Goal: Information Seeking & Learning: Learn about a topic

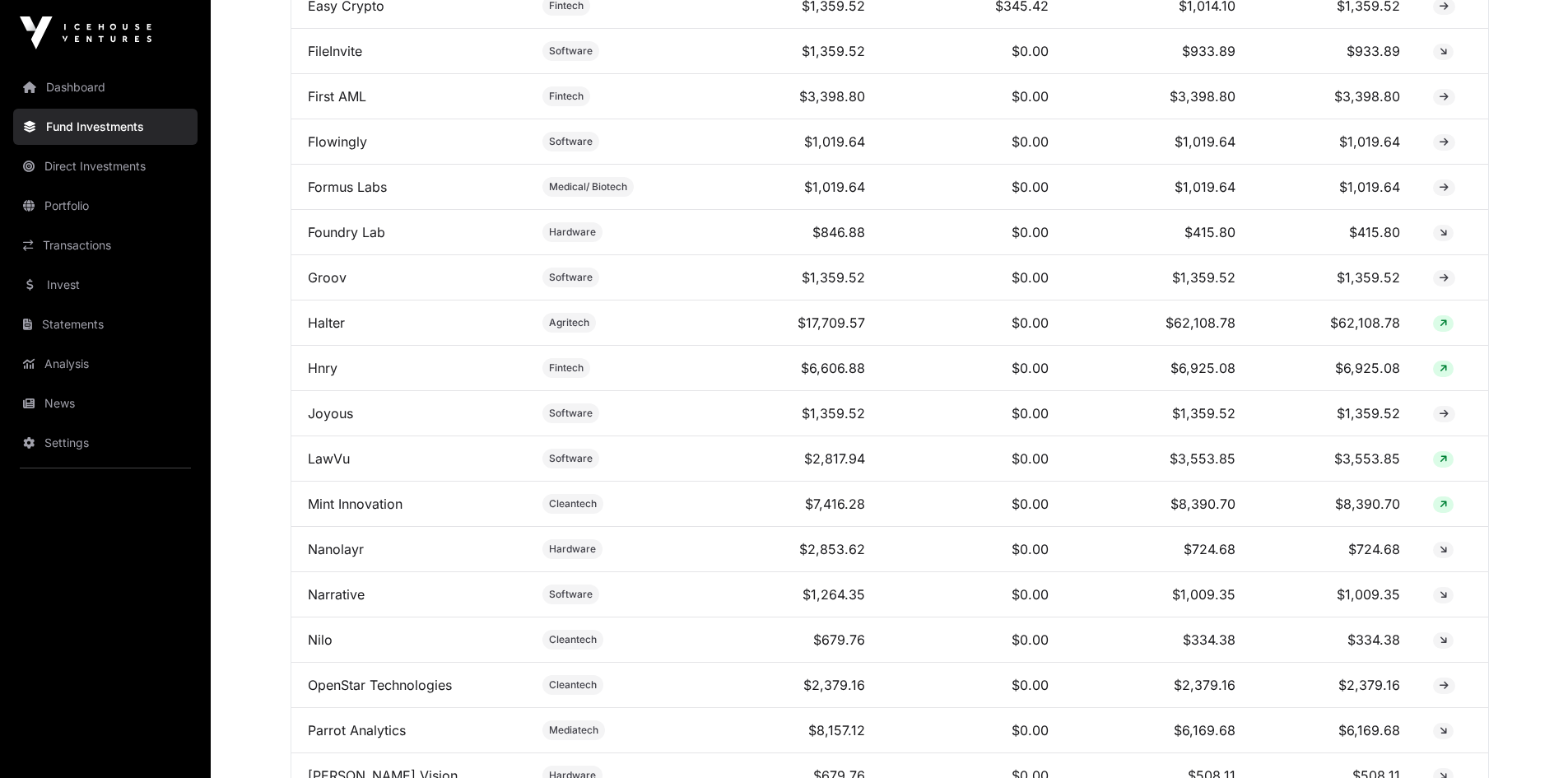
scroll to position [1071, 0]
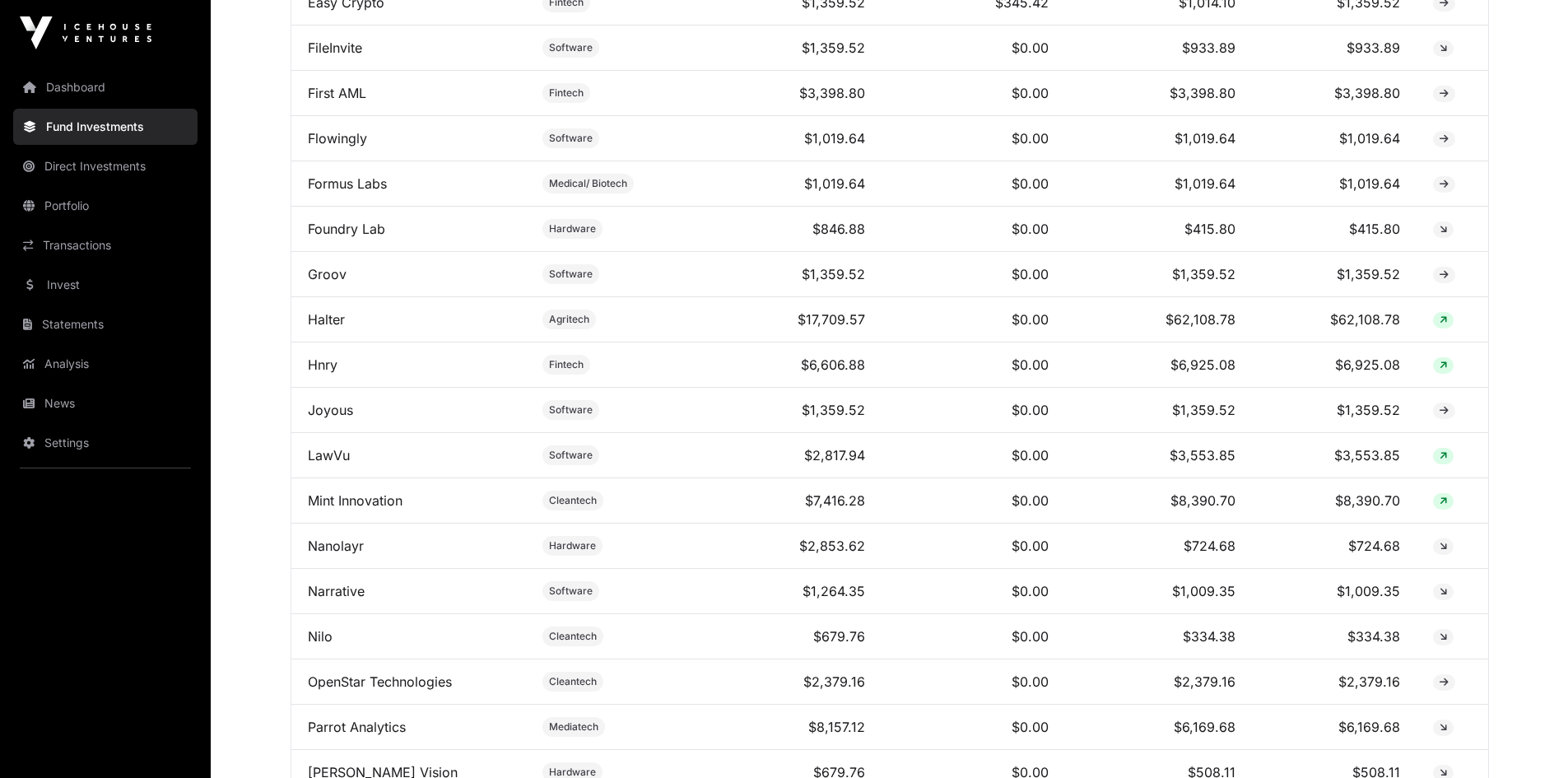
click at [329, 418] on link "Joyous" at bounding box center [330, 410] width 46 height 16
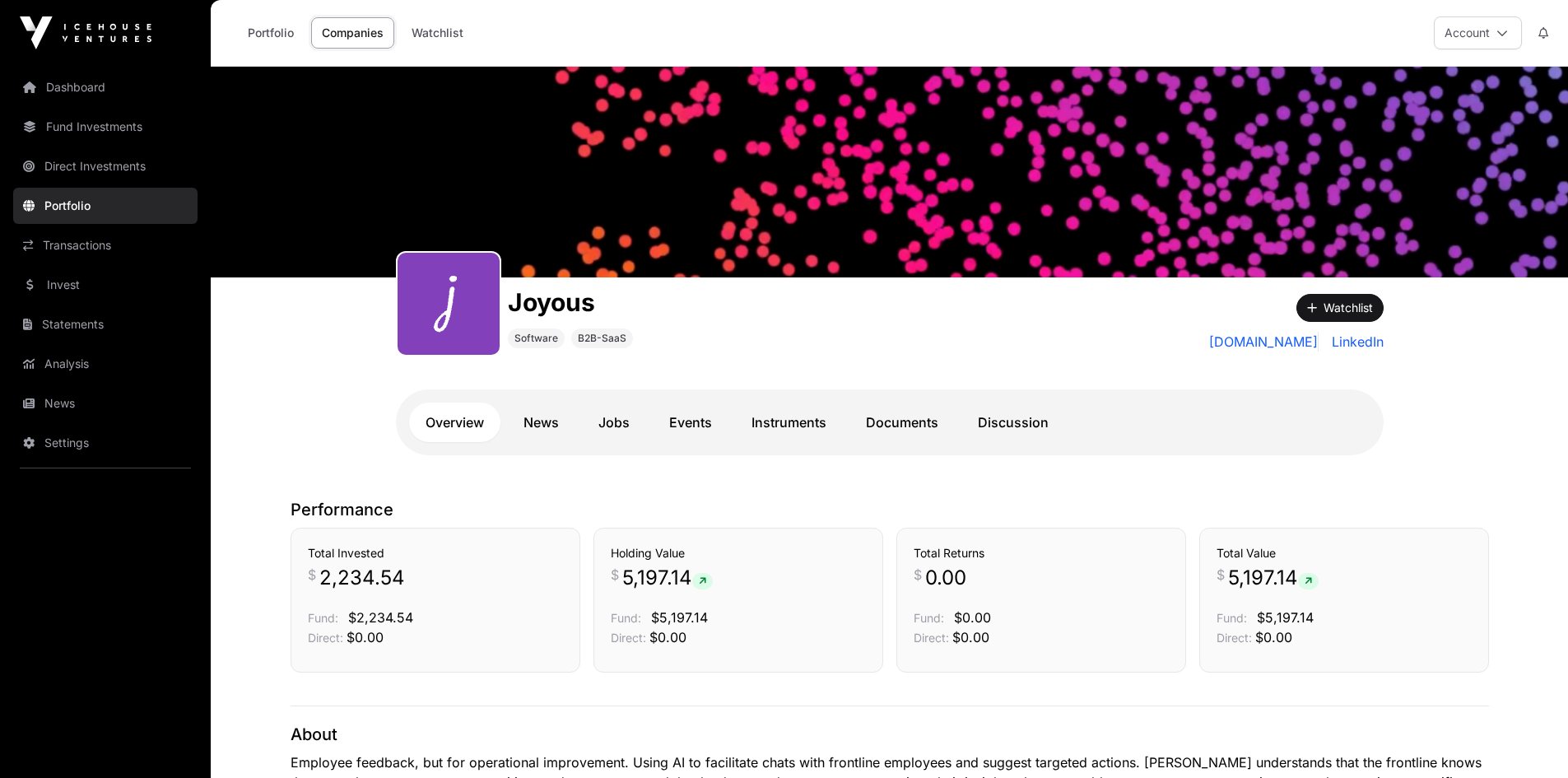
click at [911, 420] on link "Documents" at bounding box center [903, 422] width 105 height 39
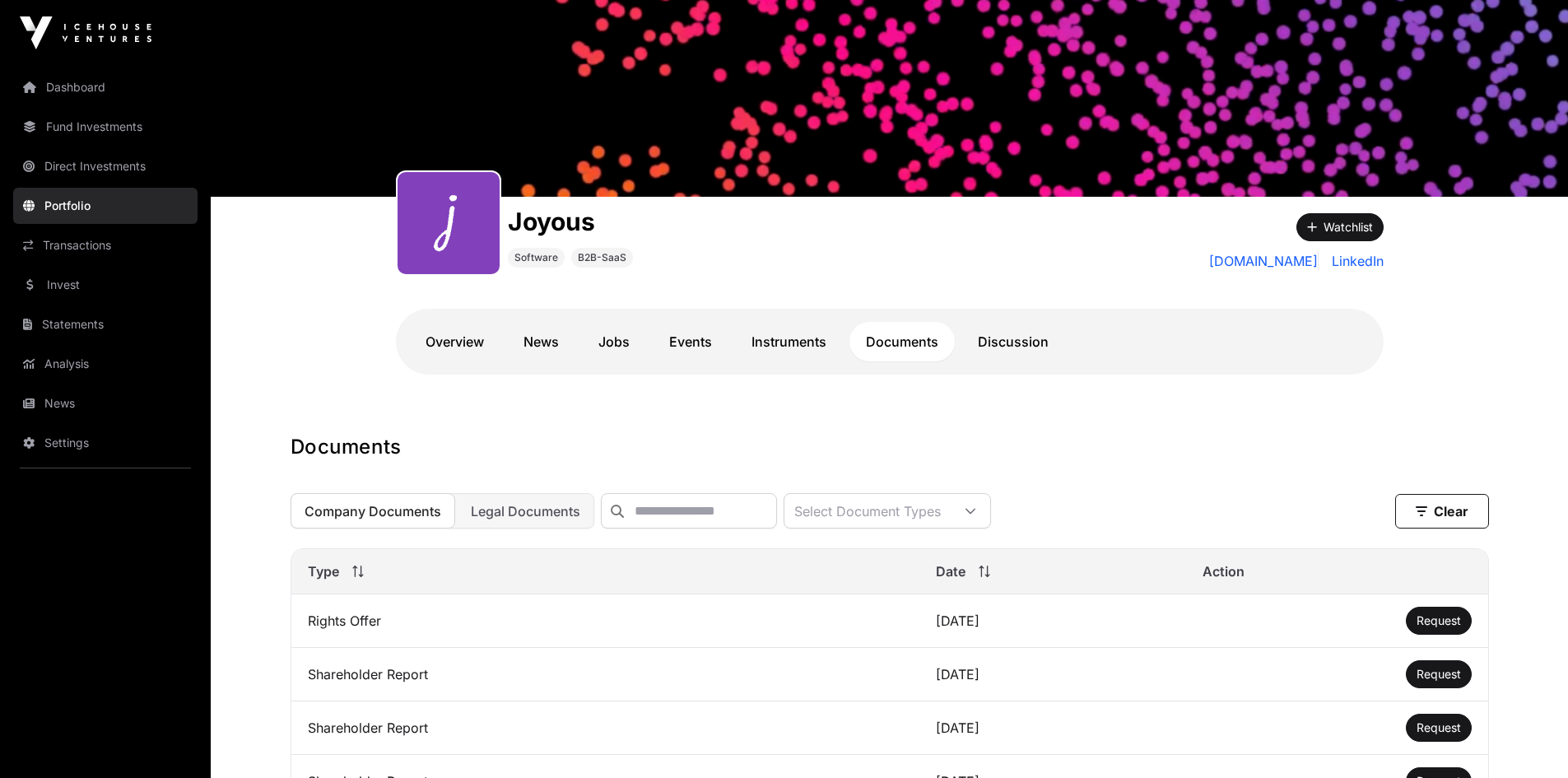
scroll to position [247, 0]
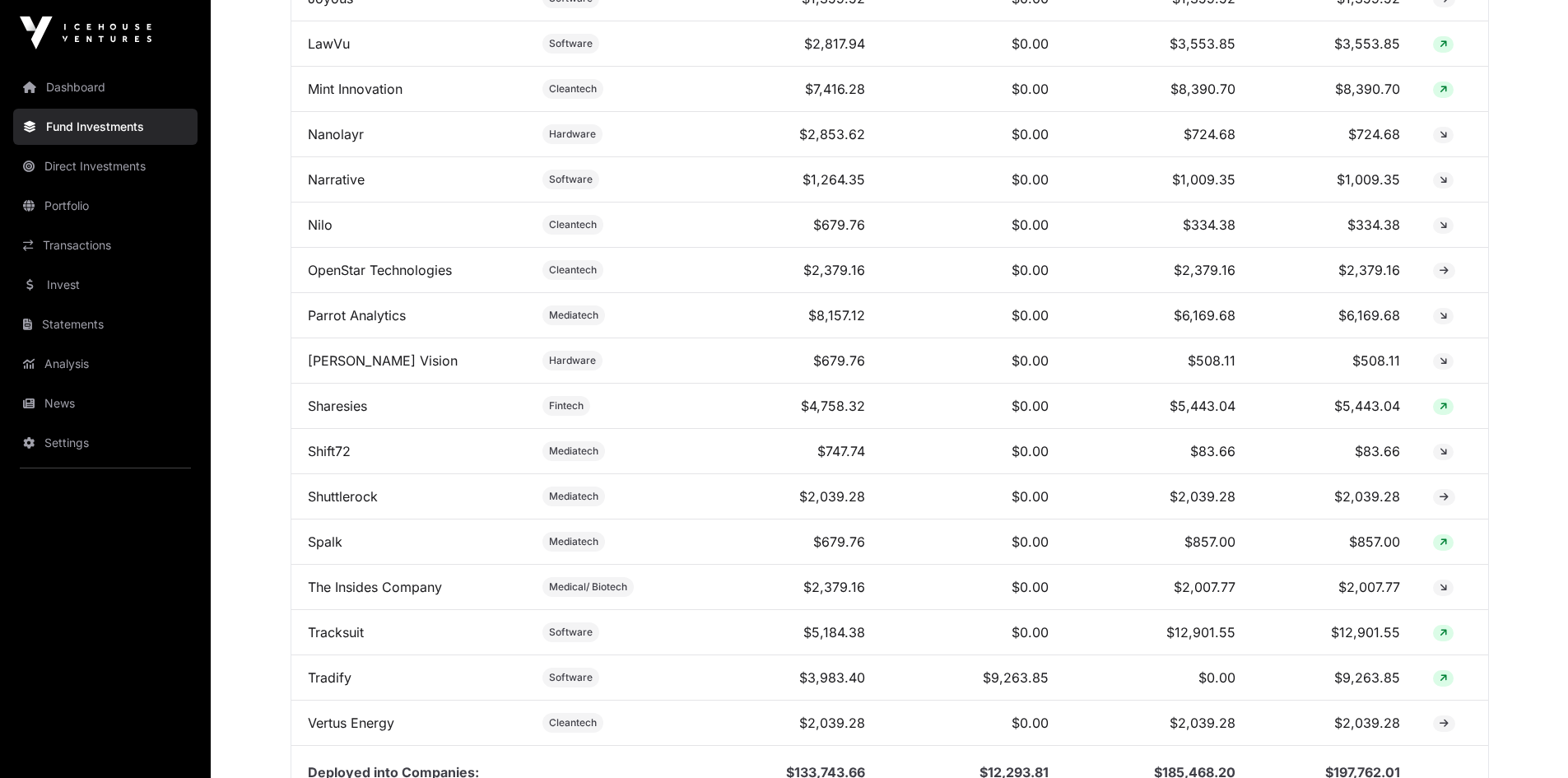
scroll to position [1400, 0]
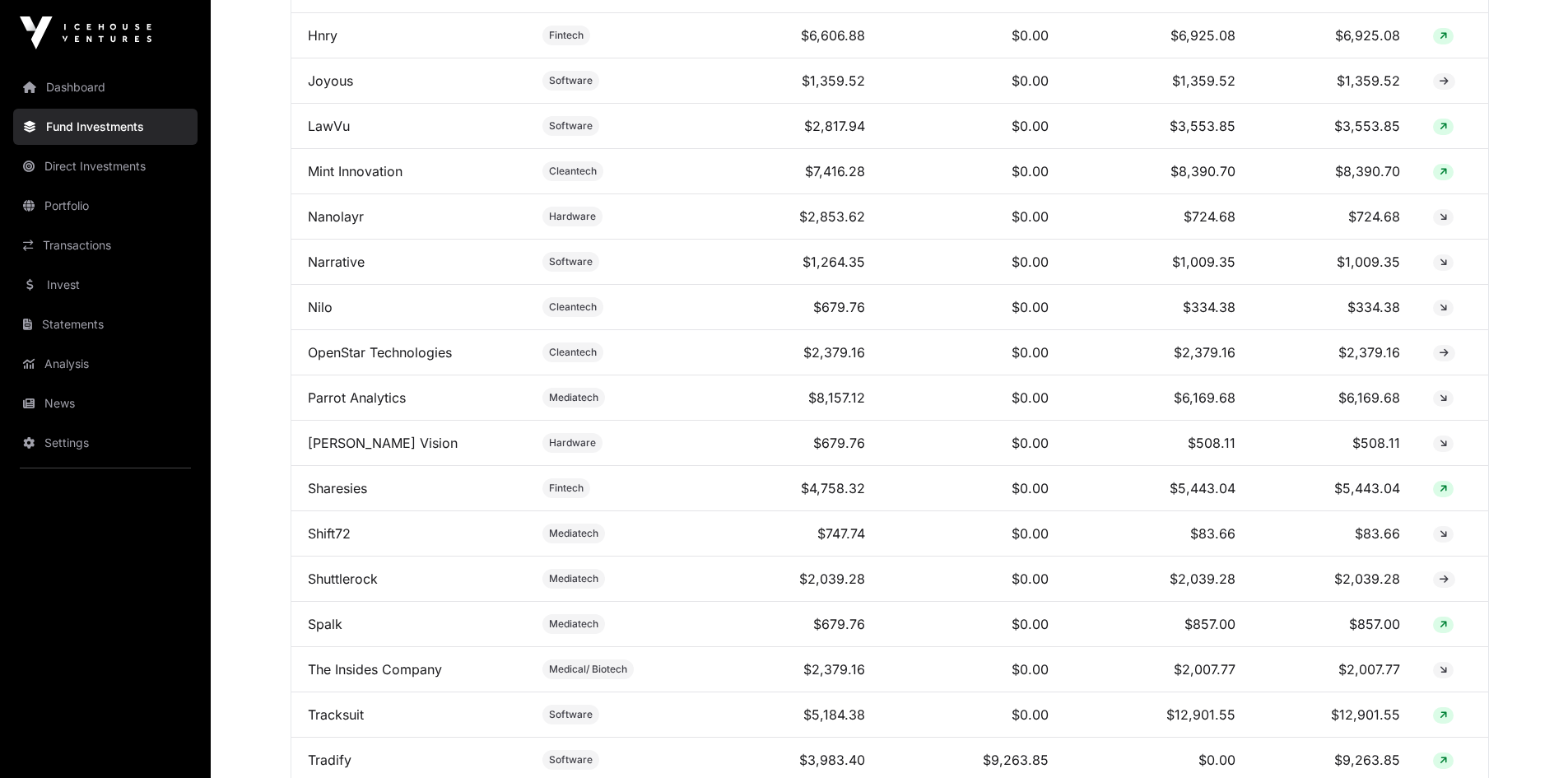
click at [566, 449] on span "Hardware" at bounding box center [572, 443] width 47 height 13
click at [1442, 449] on icon at bounding box center [1444, 443] width 7 height 10
click at [343, 451] on link "[PERSON_NAME] Vision" at bounding box center [383, 443] width 150 height 16
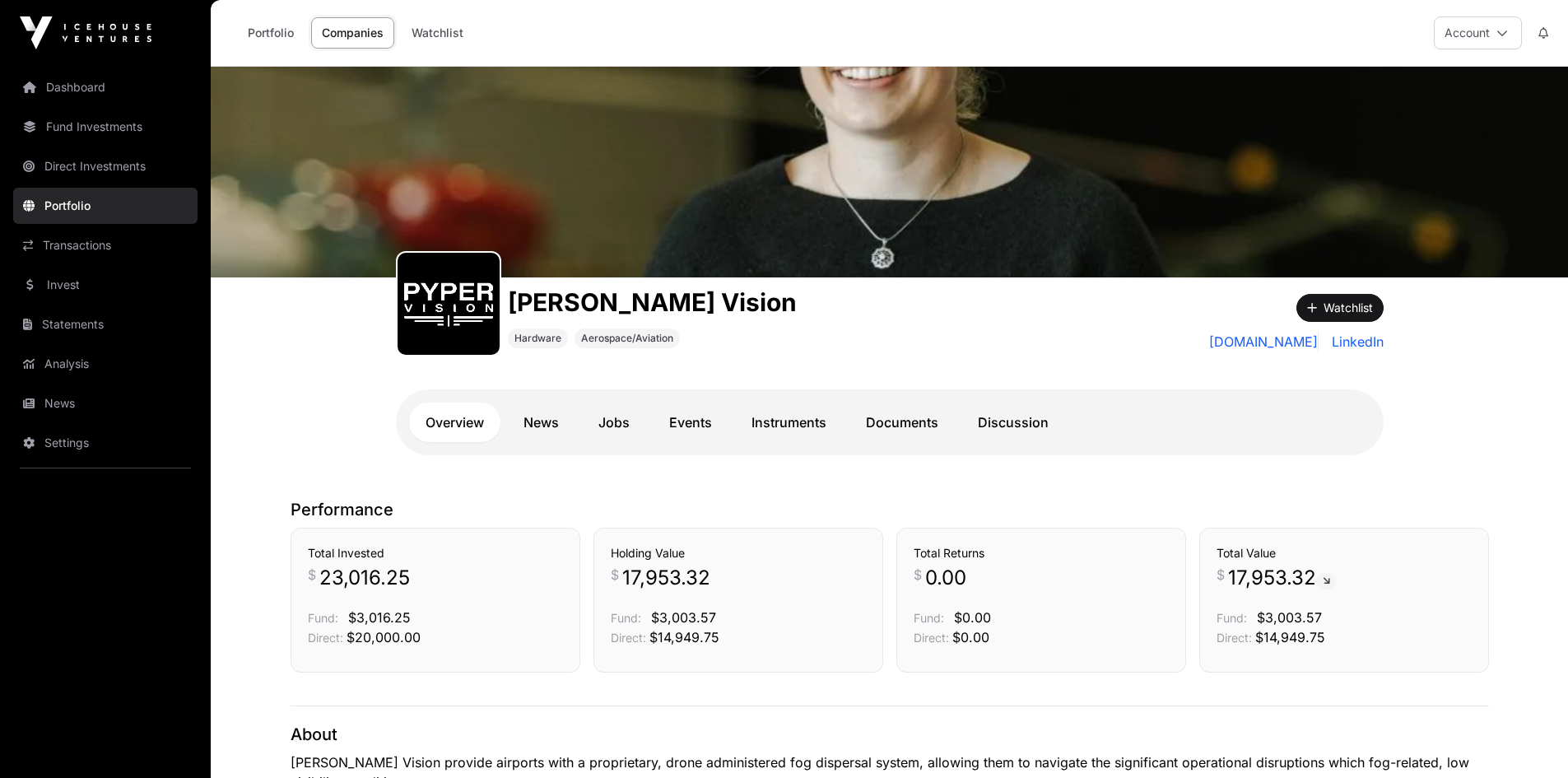
click at [892, 420] on link "Documents" at bounding box center [903, 422] width 105 height 39
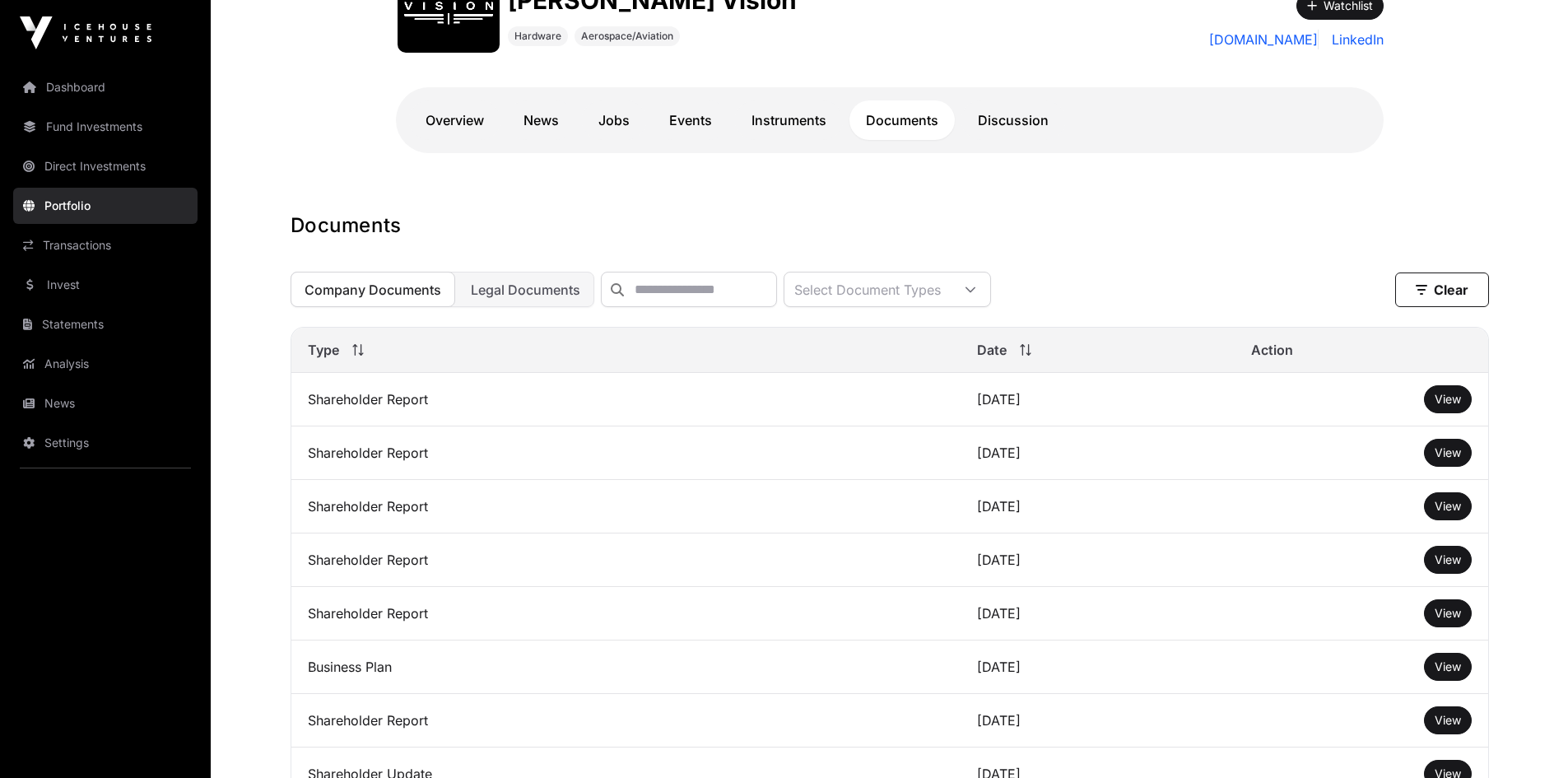
scroll to position [412, 0]
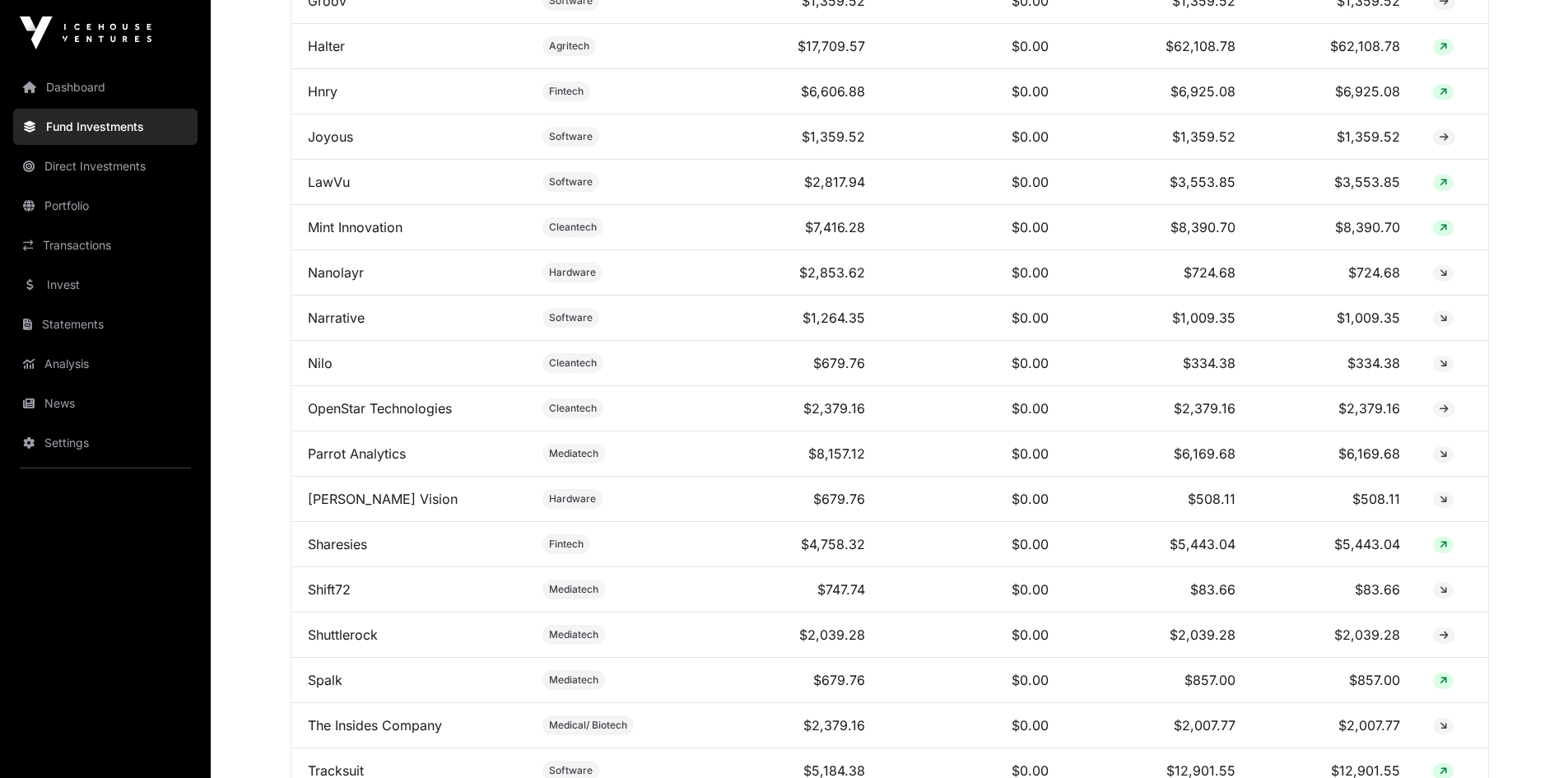
scroll to position [1318, 0]
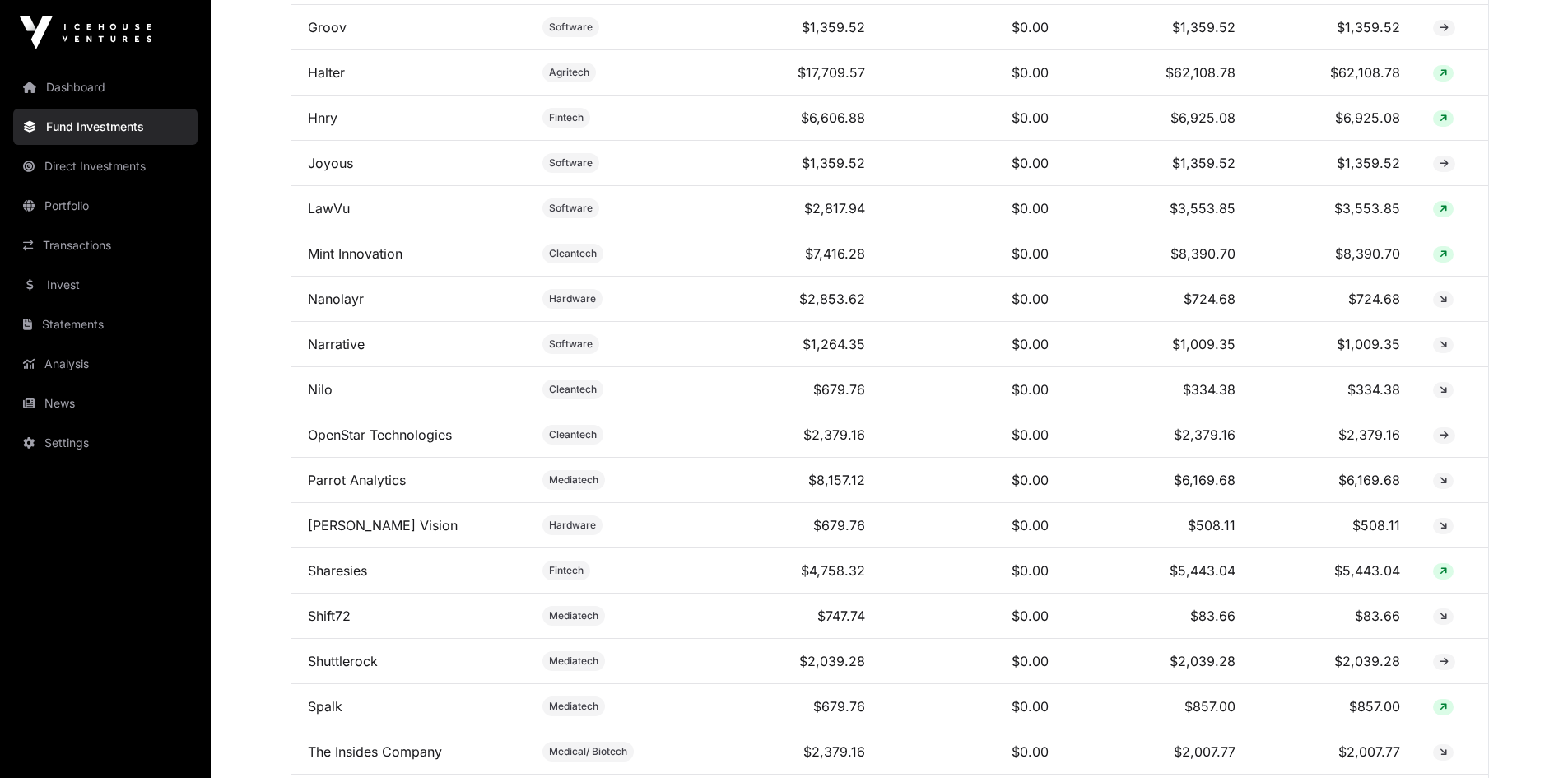
click at [332, 489] on link "Parrot Analytics" at bounding box center [357, 480] width 98 height 16
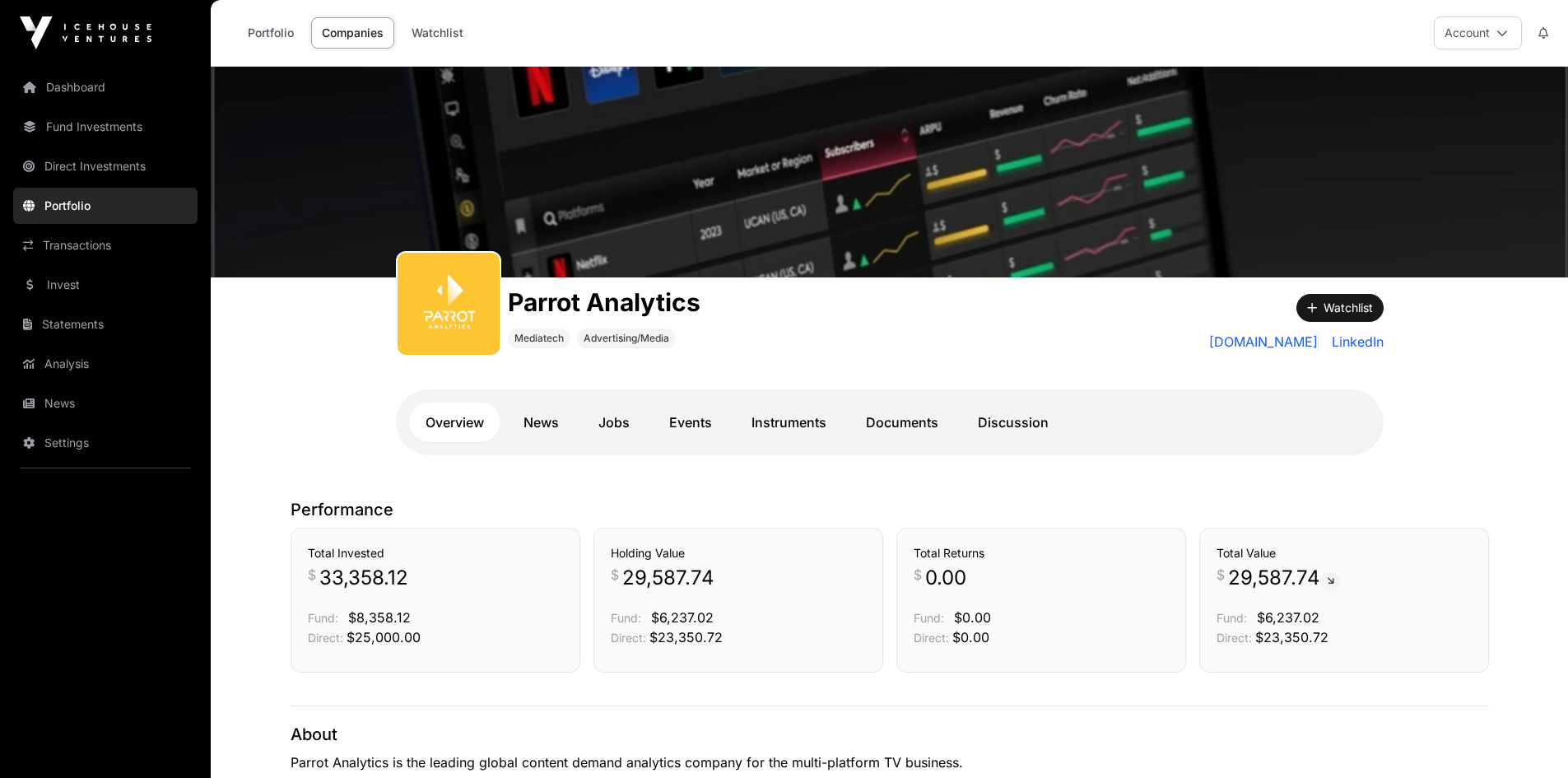
click at [907, 423] on link "Documents" at bounding box center [903, 422] width 105 height 39
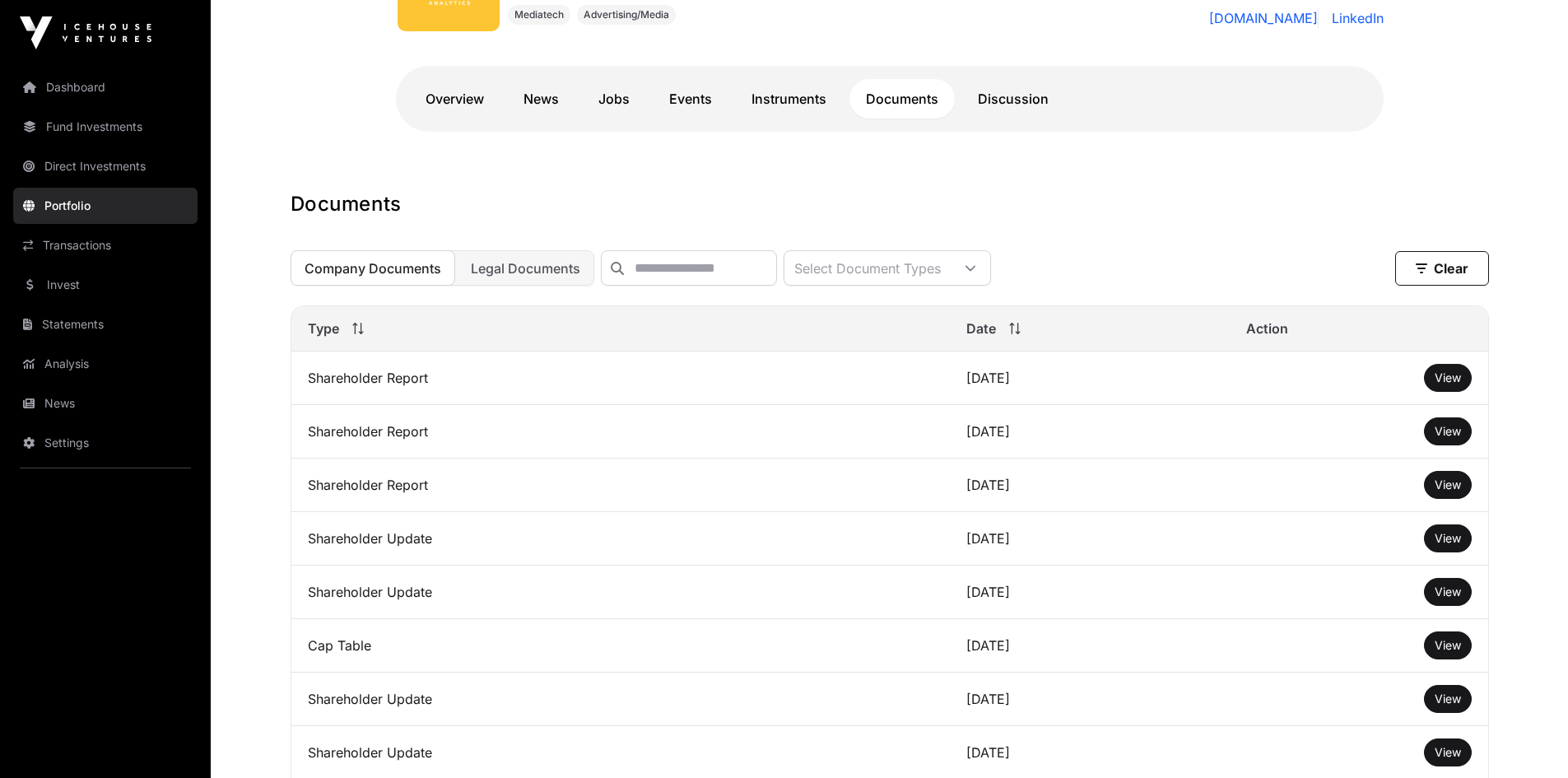
scroll to position [330, 0]
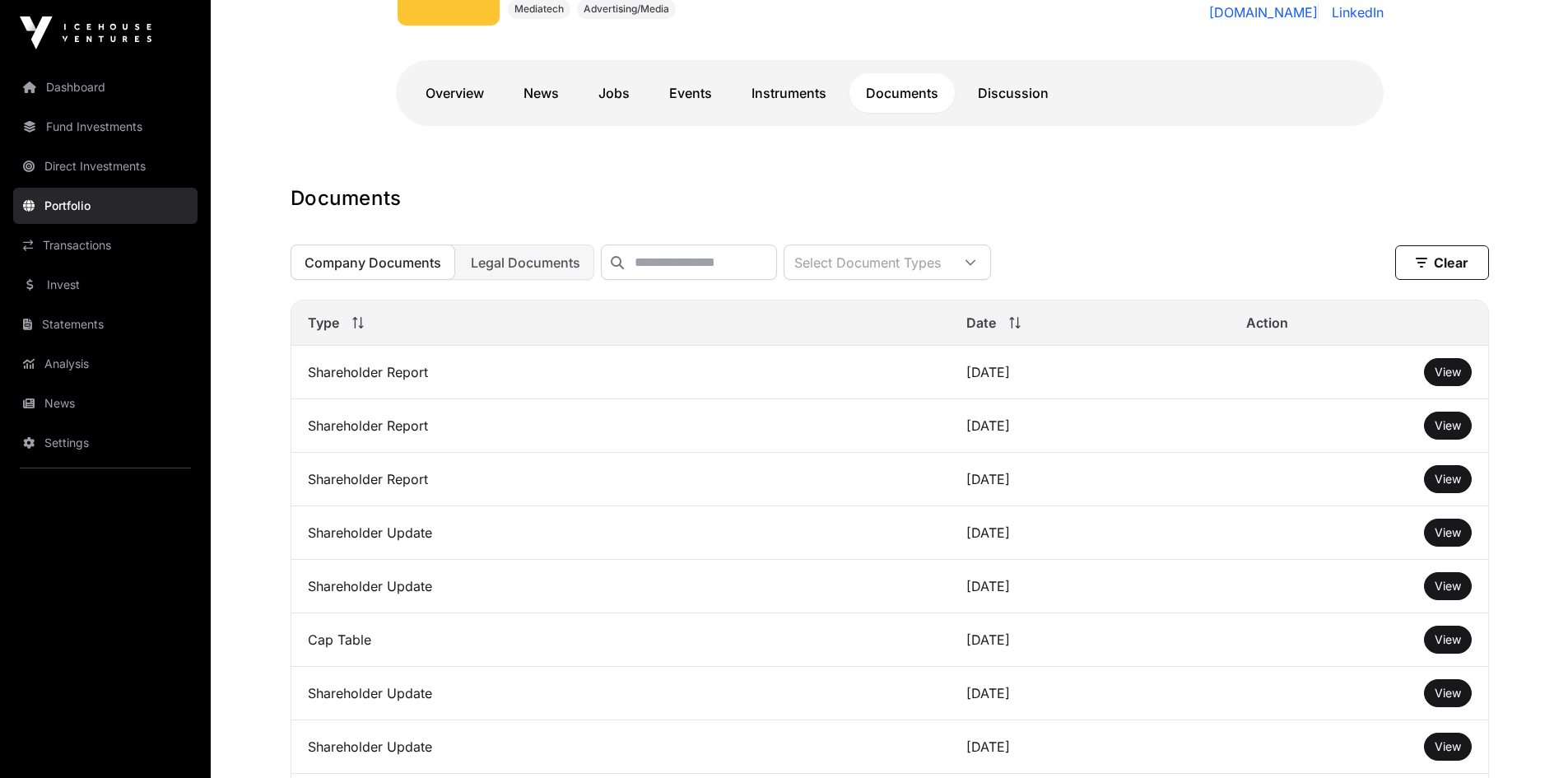
click at [1452, 376] on span "View" at bounding box center [1448, 372] width 27 height 14
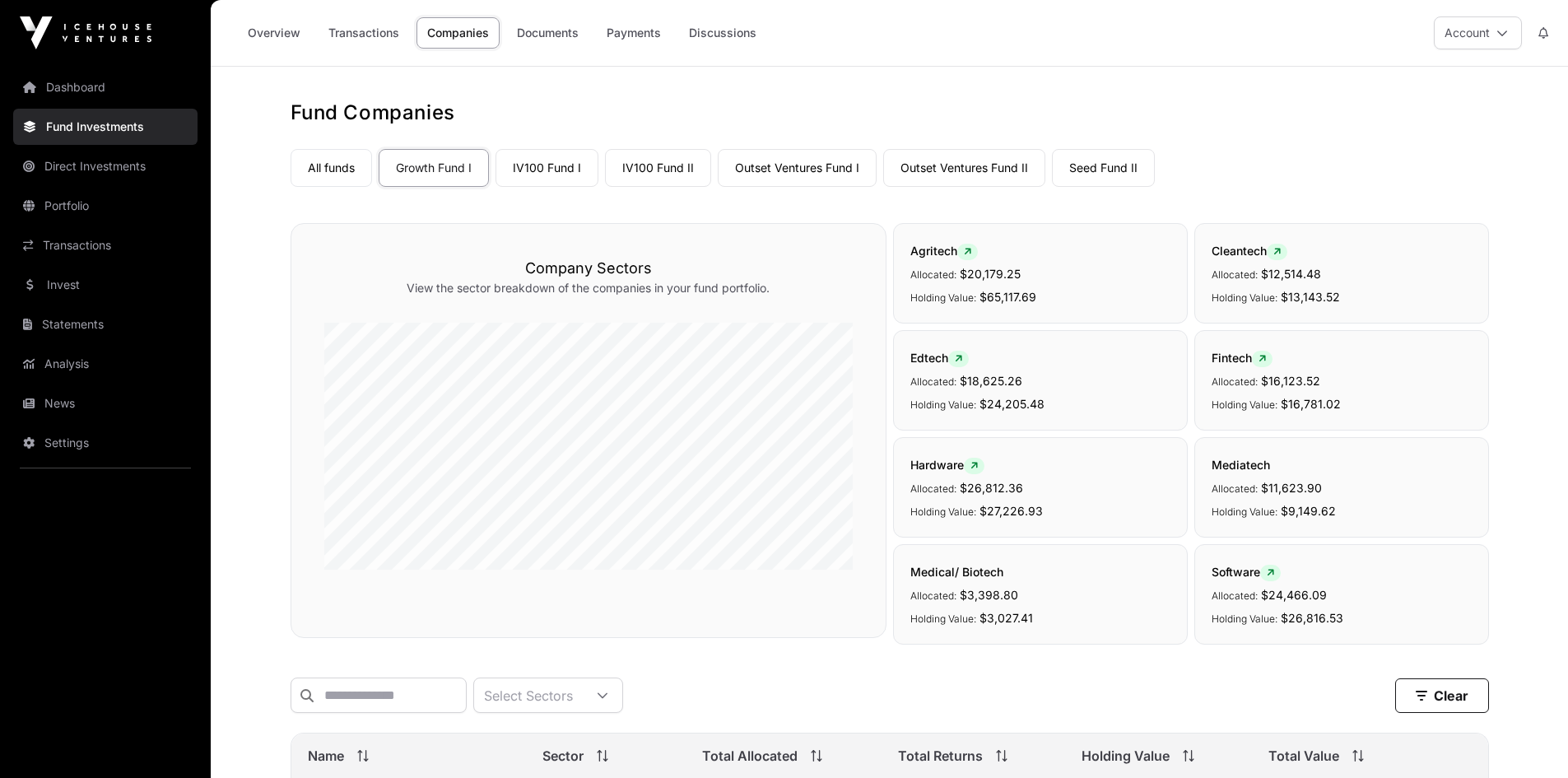
scroll to position [1318, 0]
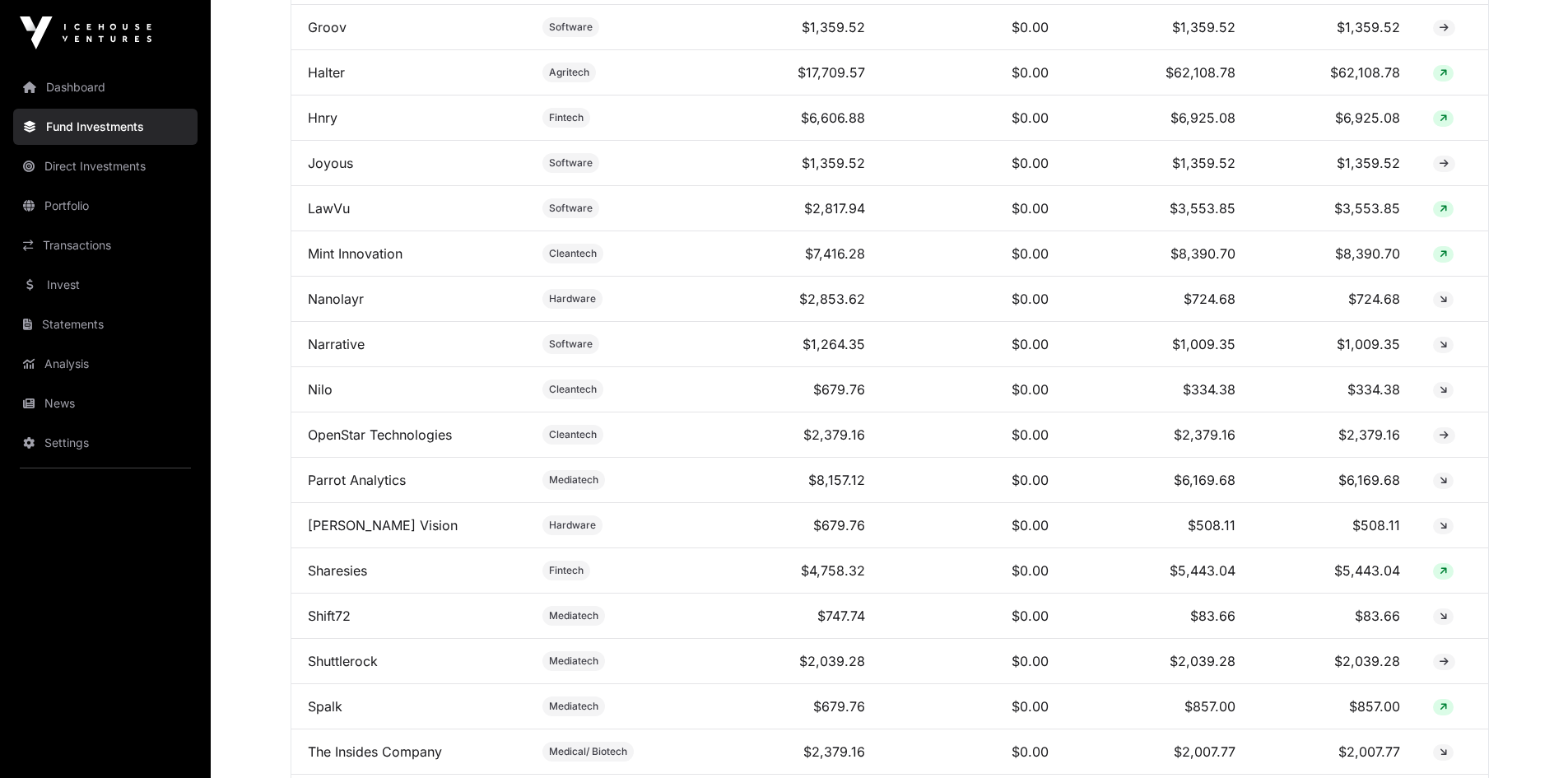
click at [333, 443] on link "OpenStar Technologies" at bounding box center [379, 435] width 144 height 16
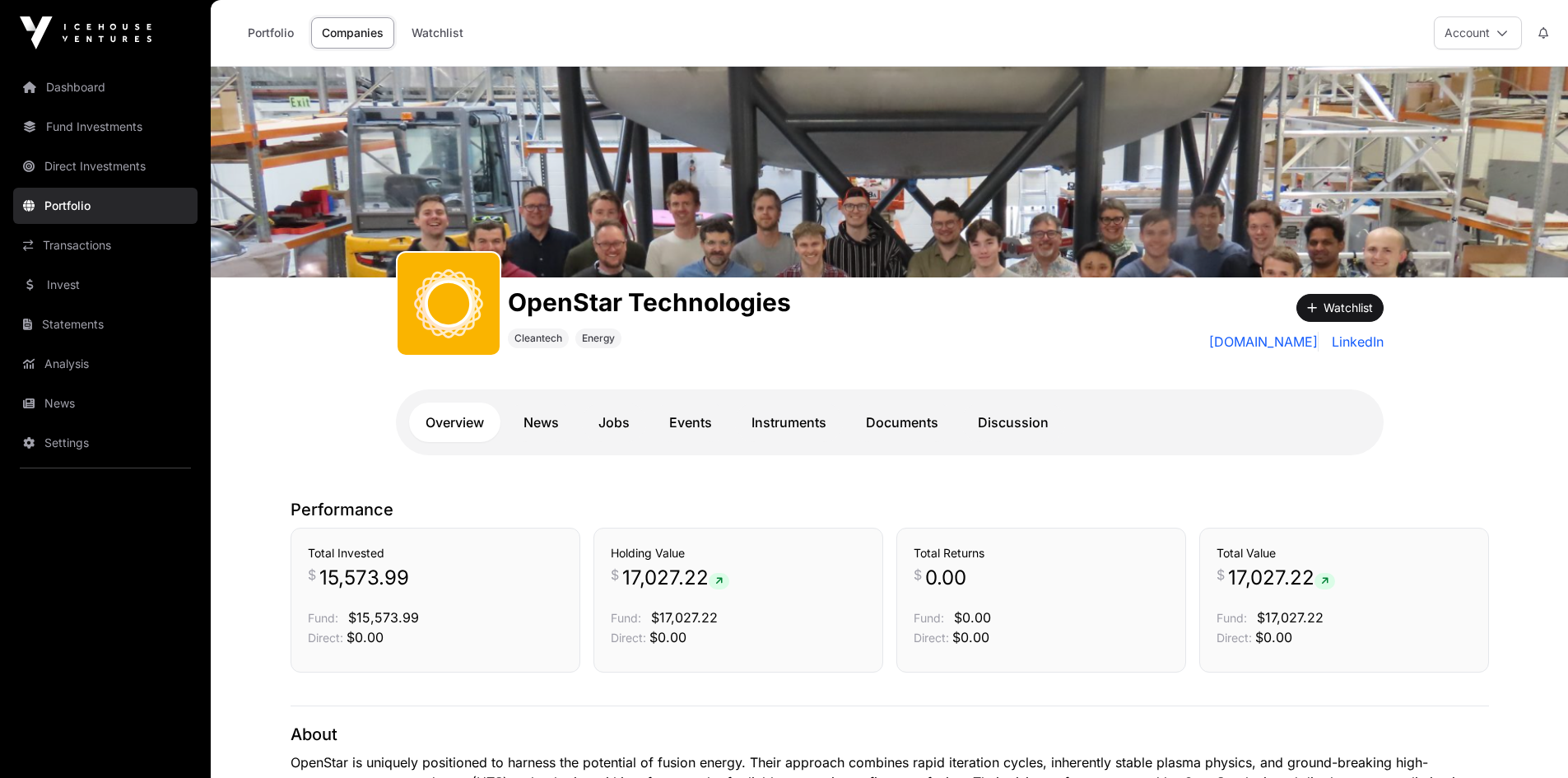
click at [908, 423] on link "Documents" at bounding box center [903, 422] width 105 height 39
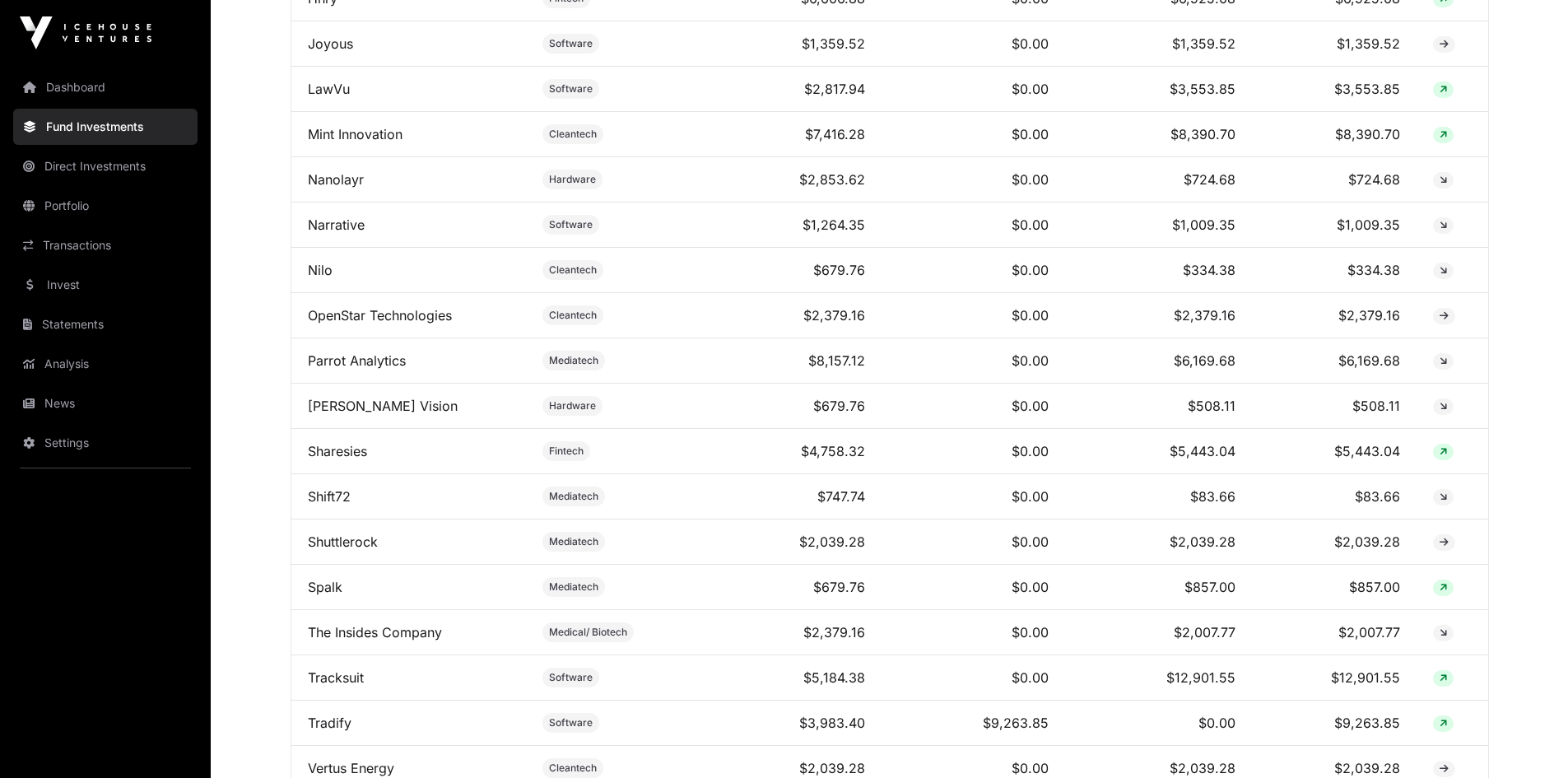
scroll to position [1565, 0]
